Goal: Task Accomplishment & Management: Manage account settings

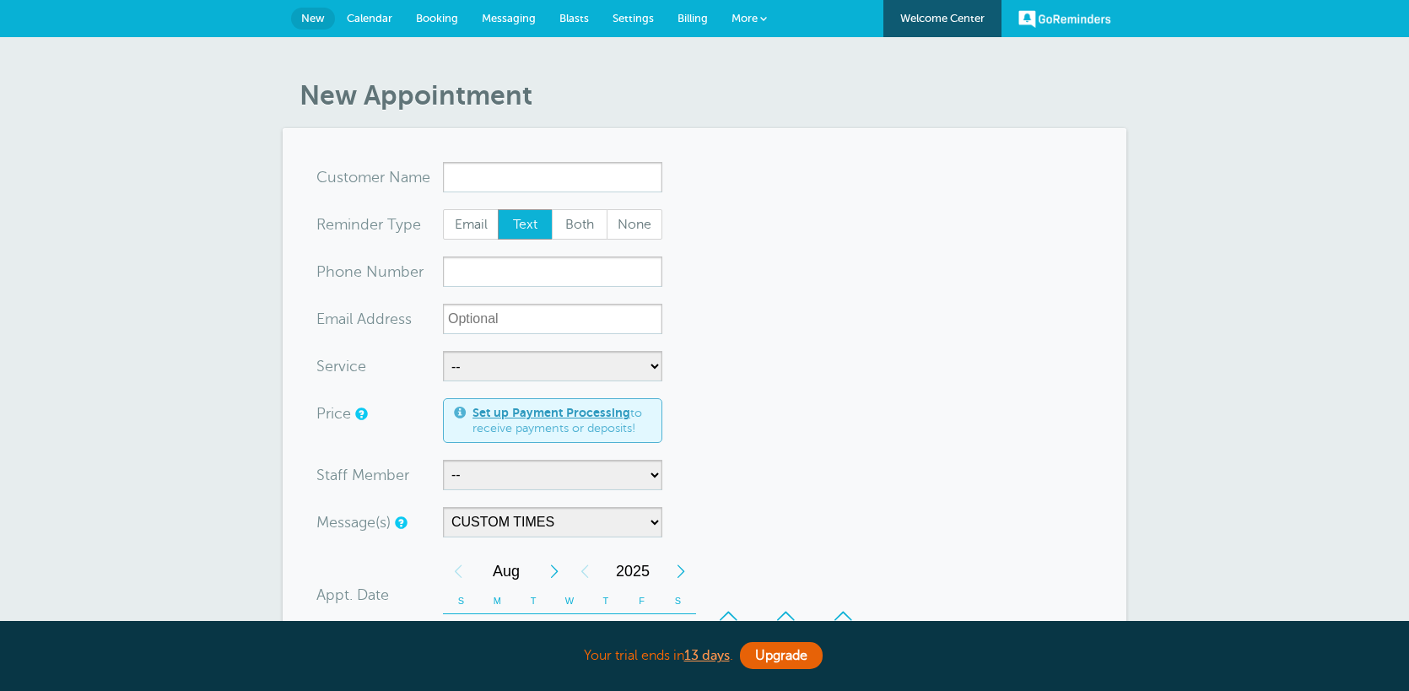
select select "160124"
click at [394, 19] on link "Calendar" at bounding box center [369, 18] width 69 height 37
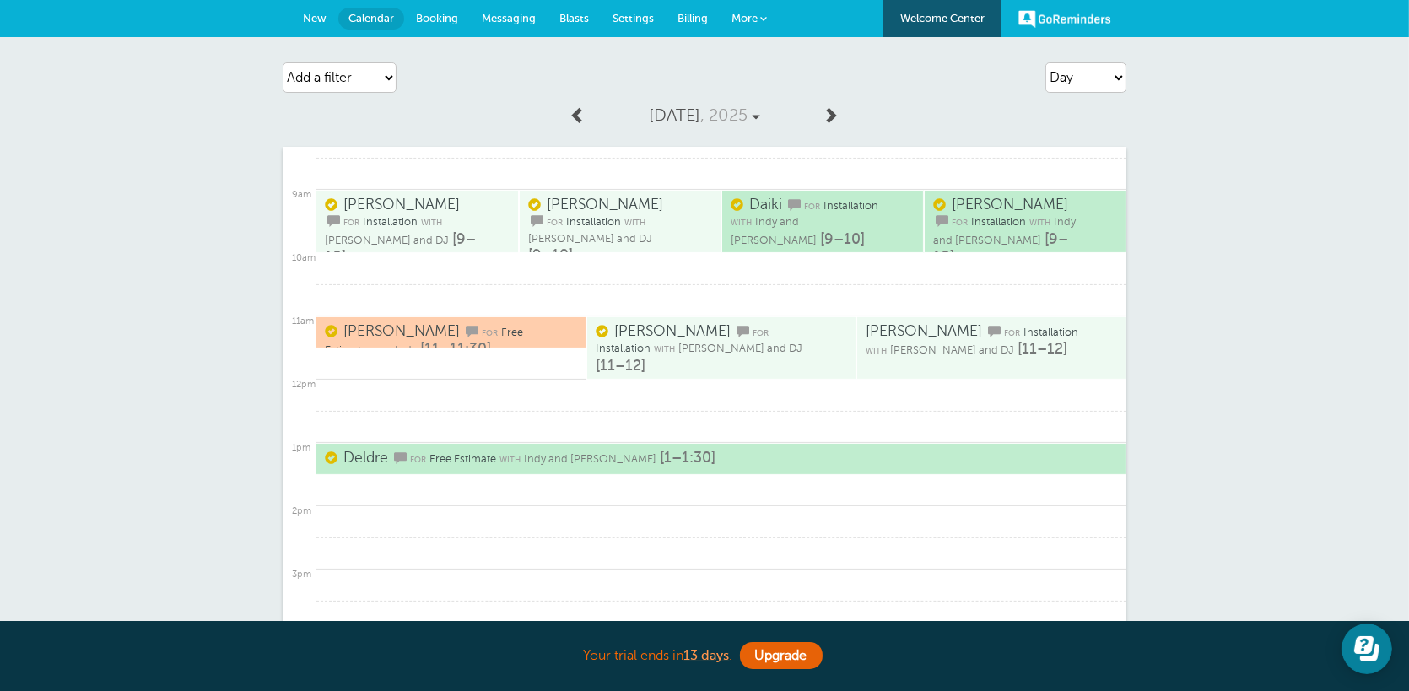
click at [856, 225] on link "Daiki for Installation with [PERSON_NAME] and [PERSON_NAME] [9–10]" at bounding box center [806, 221] width 150 height 51
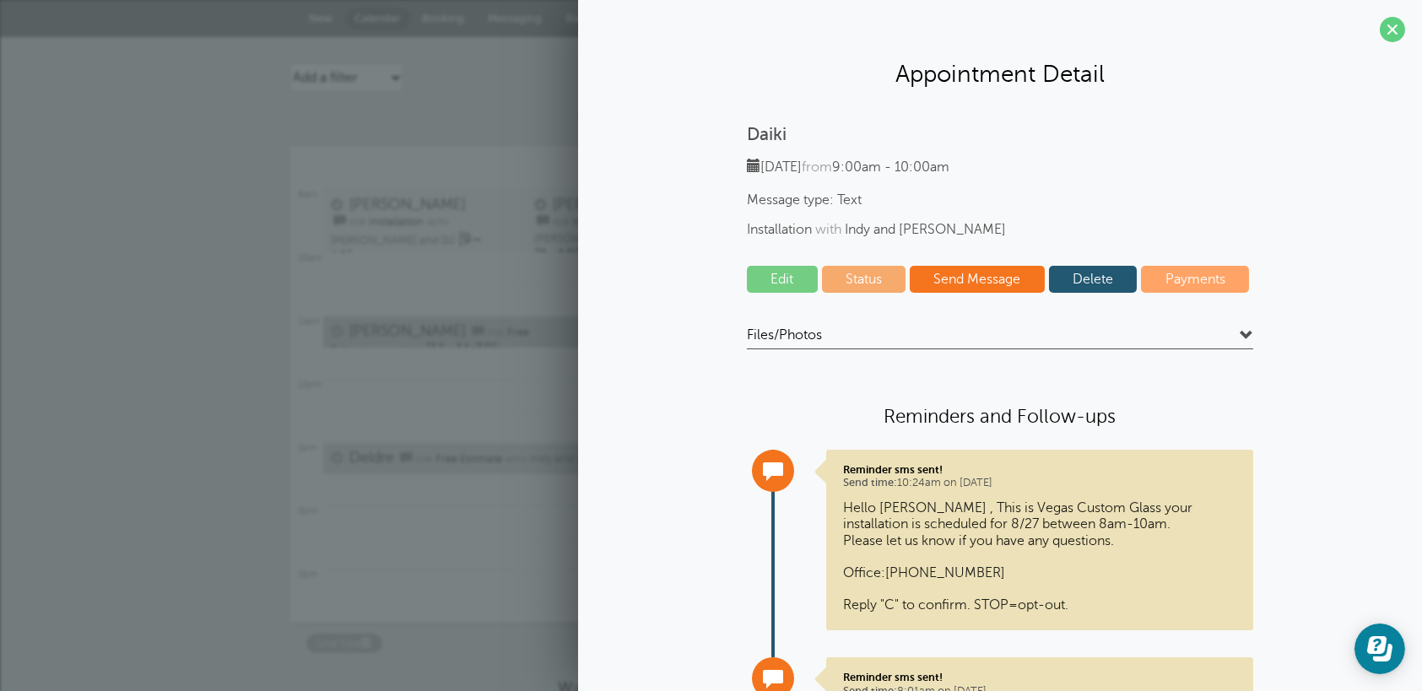
click at [1381, 43] on section "Appointment Detail Daiki Wednesday, 8/27 from 9:00am - 10:00am Message type: Te…" at bounding box center [1000, 447] width 844 height 894
click at [1380, 29] on span at bounding box center [1392, 29] width 25 height 25
